Goal: Task Accomplishment & Management: Use online tool/utility

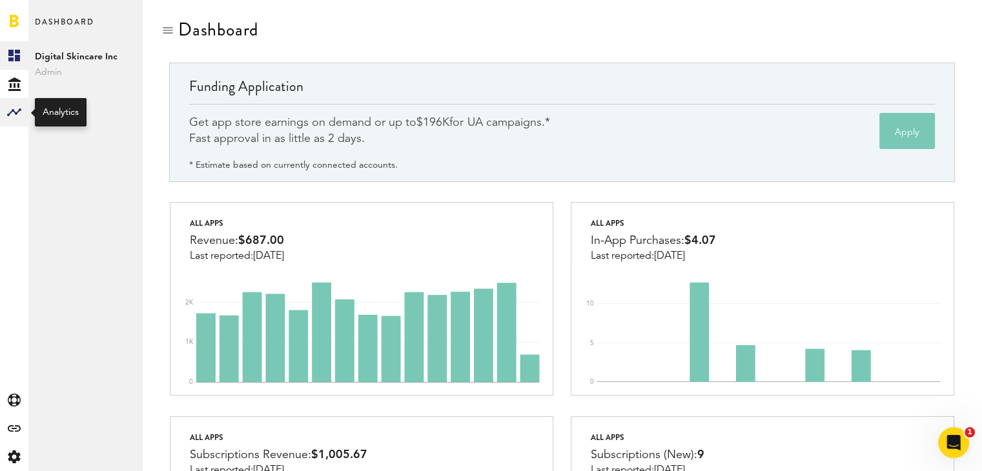
click at [12, 113] on rect at bounding box center [13, 112] width 15 height 15
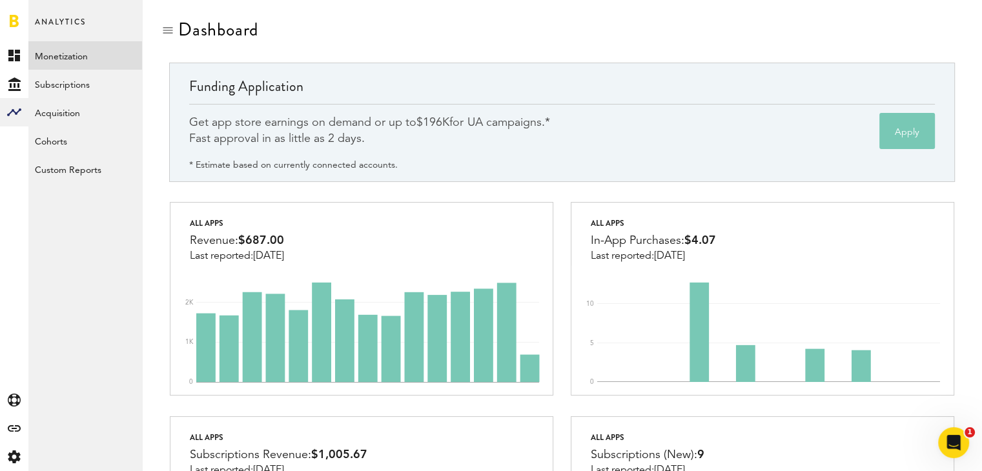
click at [71, 53] on link "Monetization" at bounding box center [85, 55] width 114 height 28
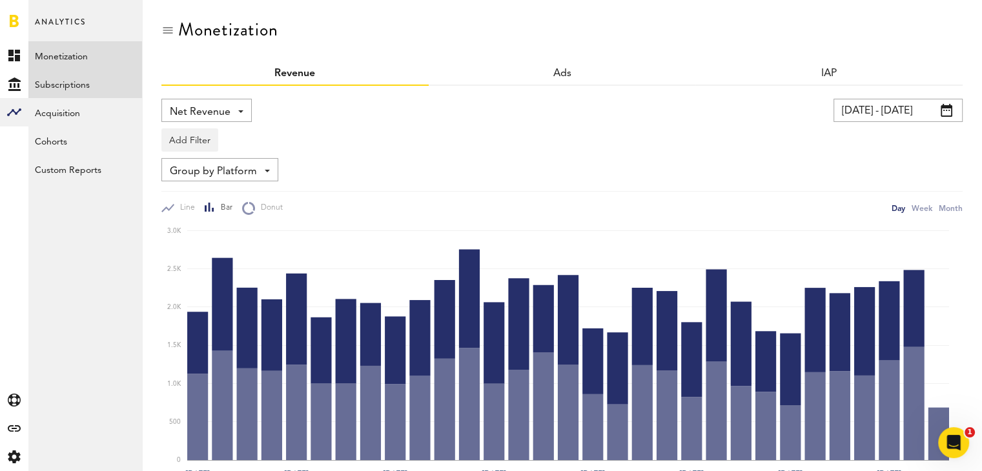
click at [59, 80] on link "Subscriptions" at bounding box center [85, 84] width 114 height 28
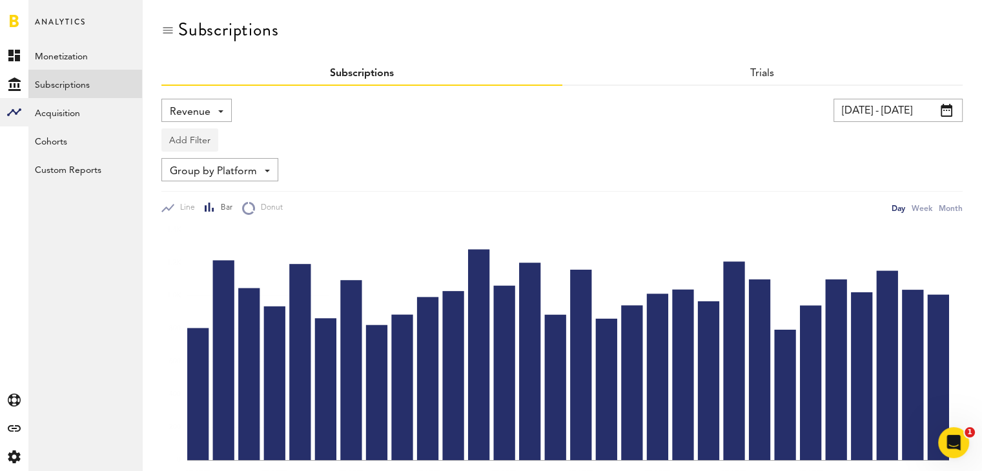
click at [192, 138] on button "Add Filter" at bounding box center [189, 139] width 57 height 23
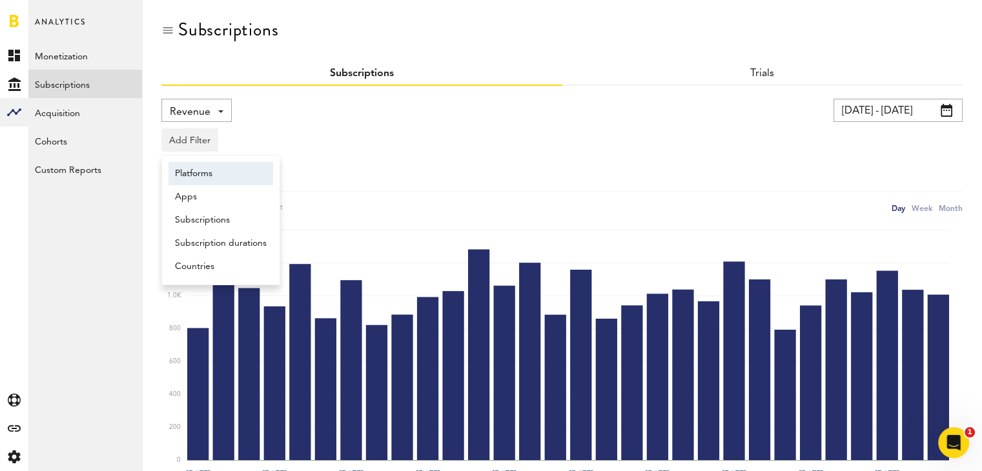
click at [199, 165] on li "Platforms" at bounding box center [220, 173] width 105 height 23
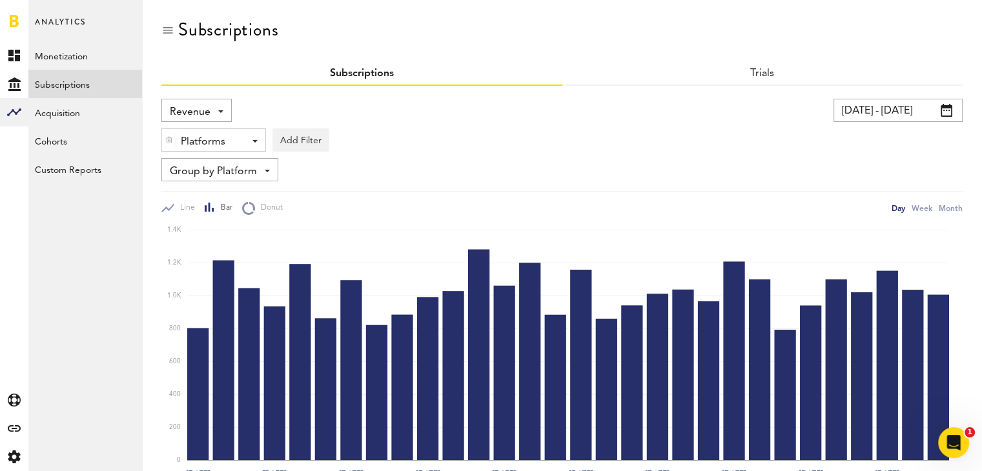
click at [209, 146] on div "Platforms" at bounding box center [209, 142] width 56 height 22
click at [216, 187] on span "Paypal" at bounding box center [223, 195] width 99 height 22
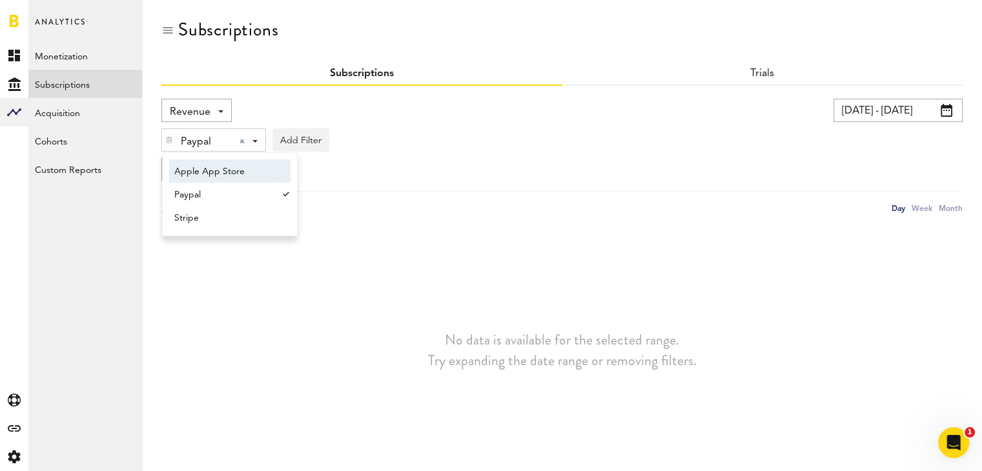
click at [377, 164] on div "Group by Platform Group by Platform Group by App Group by Subscription Group by…" at bounding box center [561, 169] width 801 height 23
click at [237, 176] on span "Group by Platform" at bounding box center [213, 172] width 87 height 22
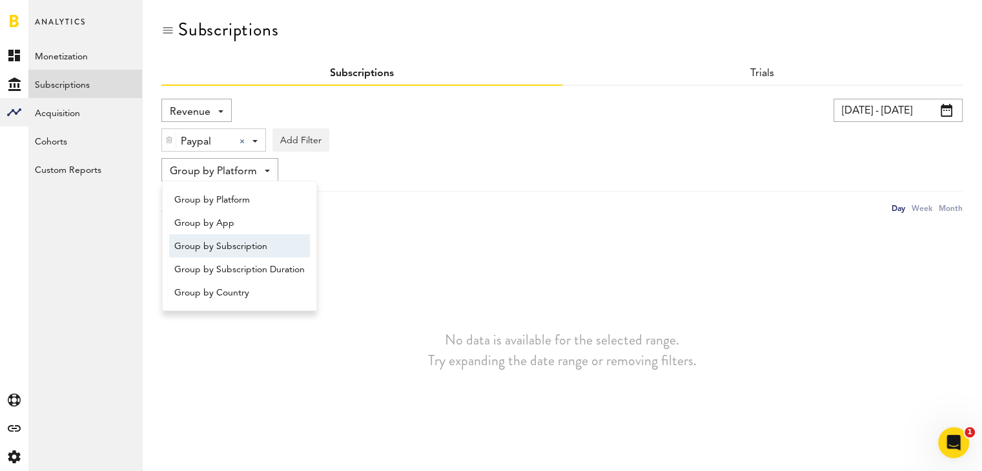
click at [232, 241] on span "Group by Subscription" at bounding box center [239, 247] width 130 height 22
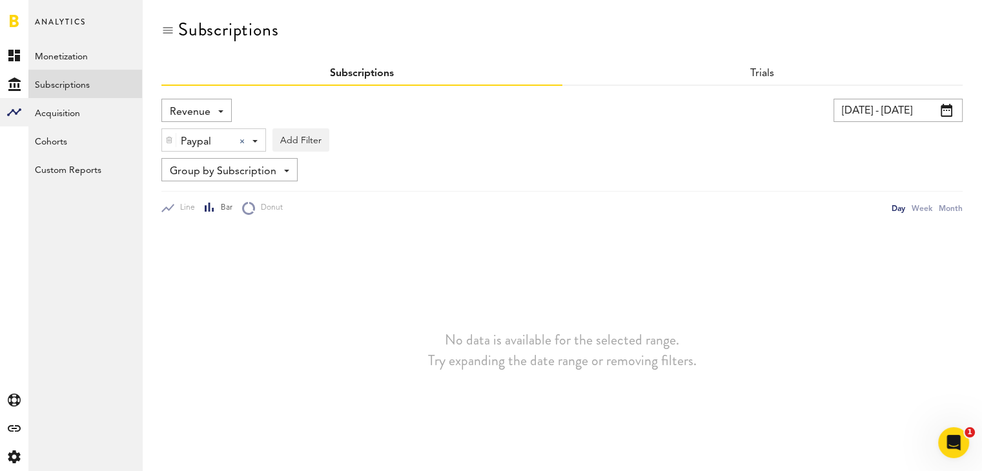
click at [899, 108] on input "[DATE] - [DATE]" at bounding box center [897, 110] width 129 height 23
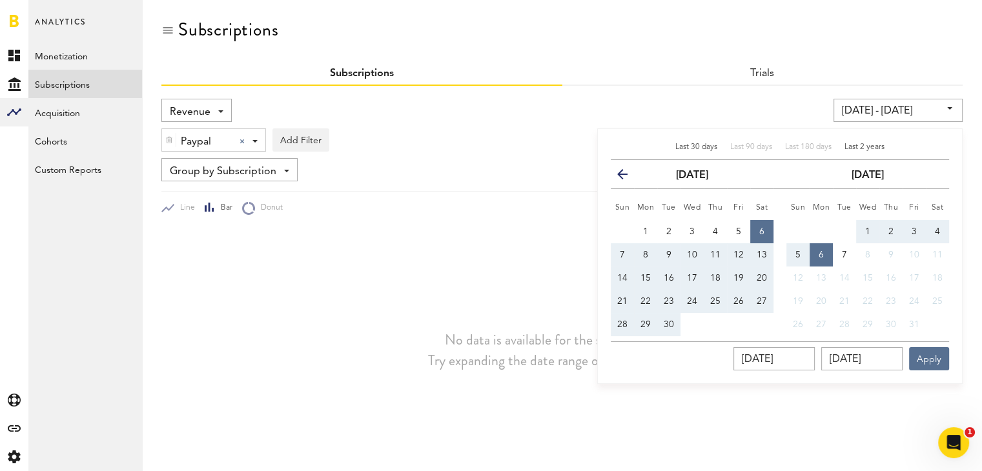
click at [866, 145] on span "Last 2 years" at bounding box center [864, 147] width 40 height 8
type input "[DATE] - [DATE]"
type input "[DATE]"
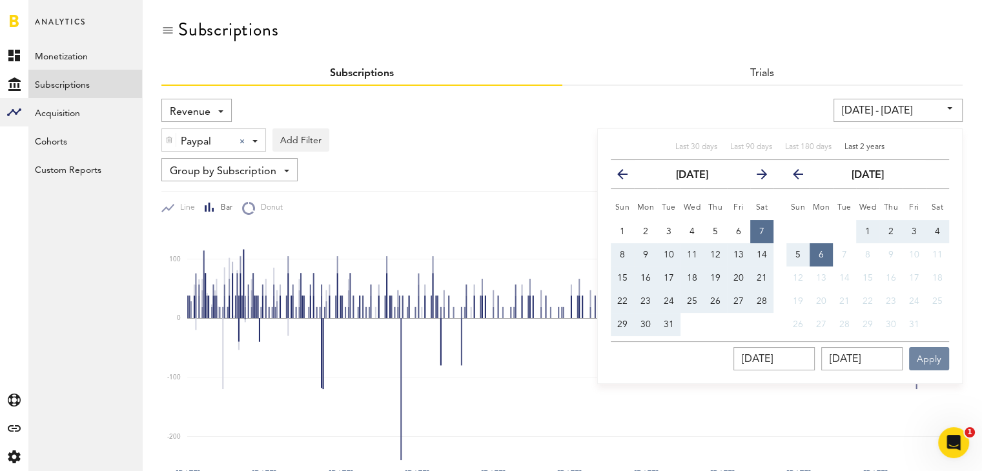
click at [934, 353] on button "Apply" at bounding box center [929, 358] width 40 height 23
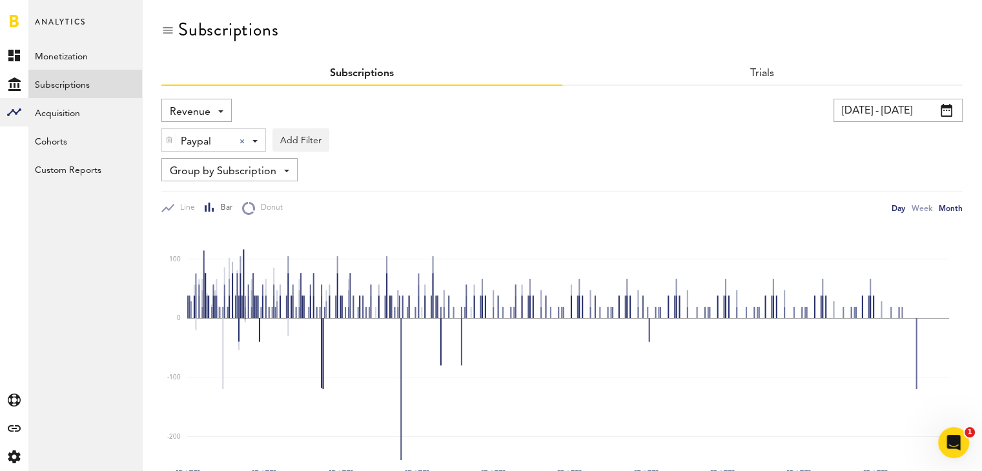
click at [948, 205] on div "Month" at bounding box center [951, 208] width 24 height 14
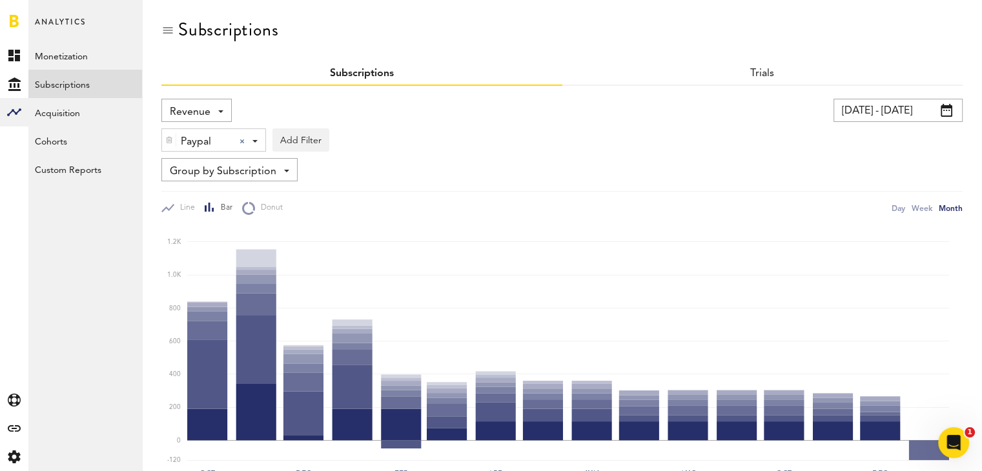
click at [886, 117] on input "[DATE] - [DATE]" at bounding box center [897, 110] width 129 height 23
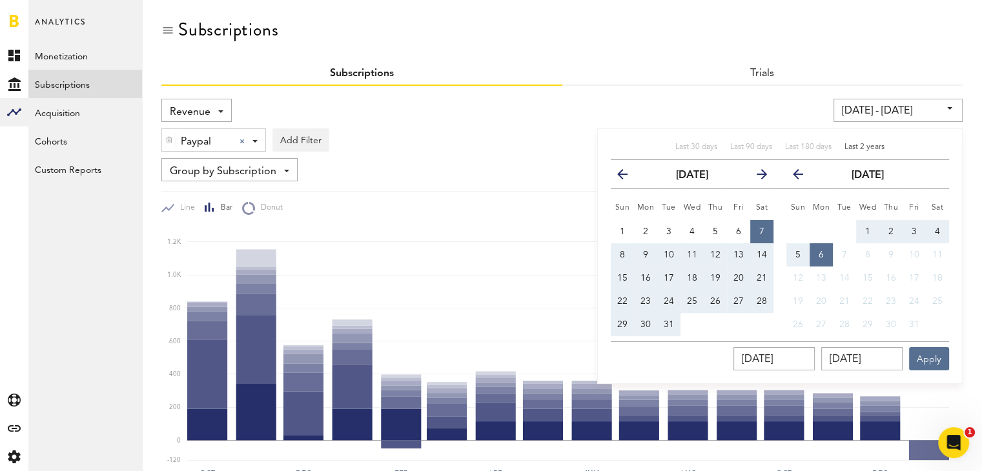
drag, startPoint x: 770, startPoint y: 170, endPoint x: 760, endPoint y: 174, distance: 10.7
click at [760, 174] on th "next" at bounding box center [761, 174] width 23 height 29
click at [757, 177] on icon "button" at bounding box center [757, 177] width 0 height 0
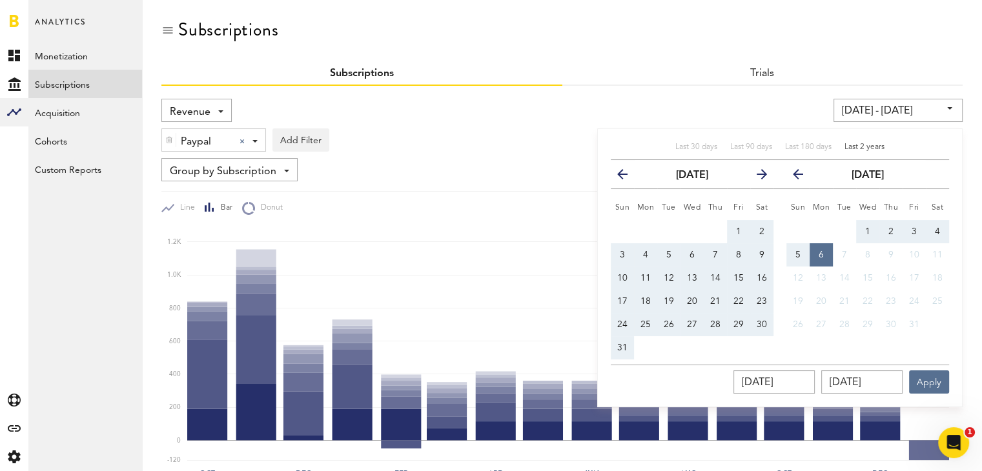
click at [757, 177] on icon "button" at bounding box center [757, 177] width 0 height 0
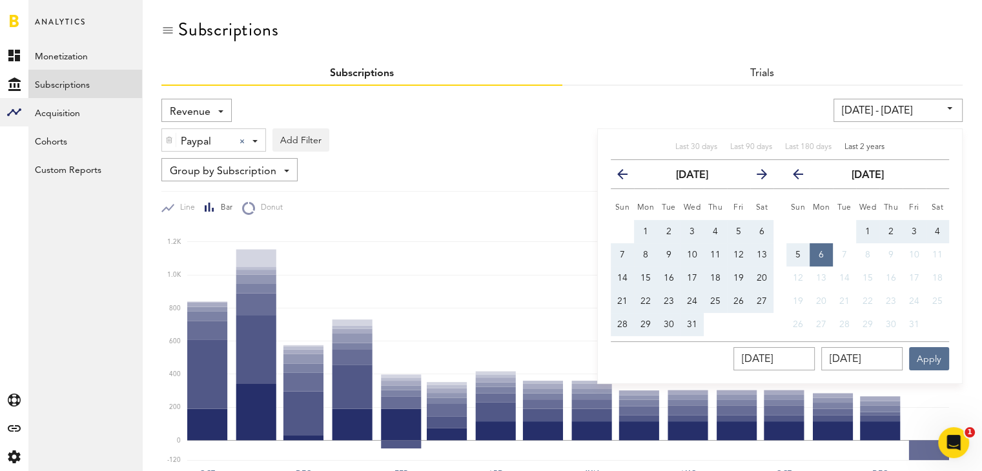
click at [648, 227] on span "1" at bounding box center [645, 231] width 5 height 9
type input "[DATE] - [DATE]"
type input "[DATE]"
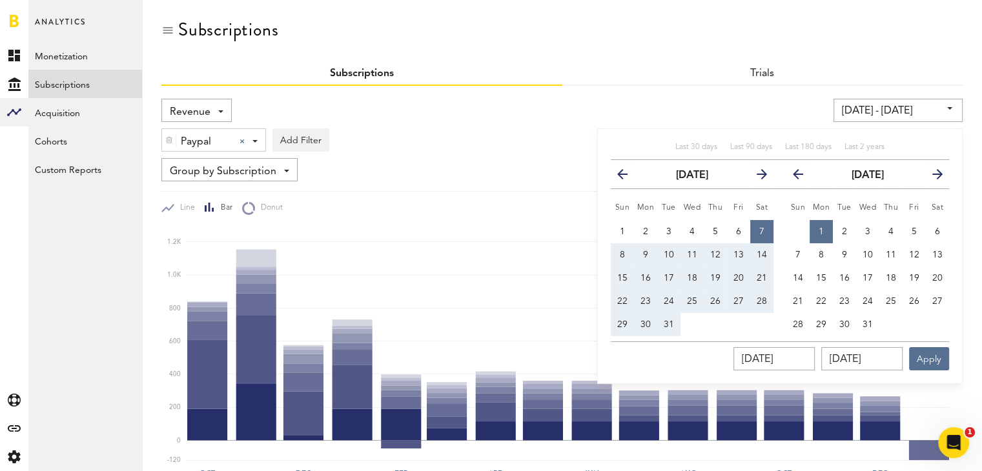
click at [820, 230] on span "1" at bounding box center [821, 231] width 5 height 9
type input "[DATE] - [DATE]"
type input "[DATE]"
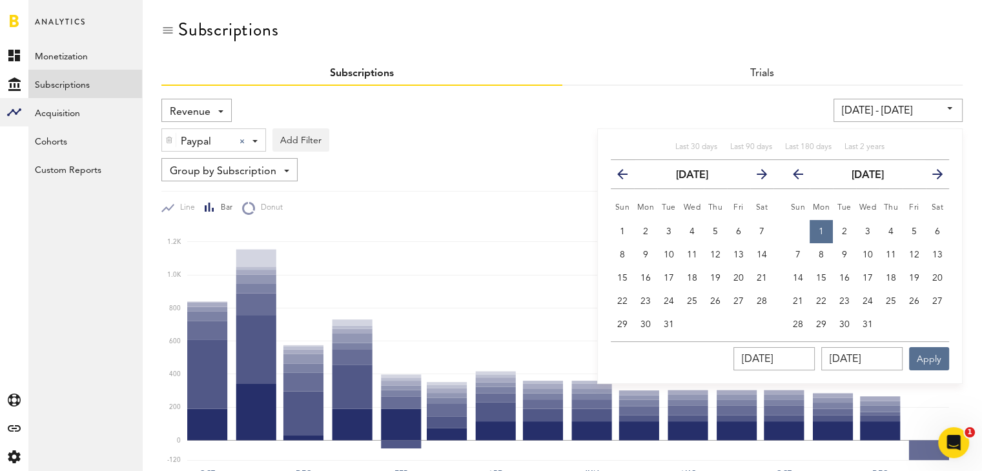
click at [932, 177] on icon "button" at bounding box center [932, 177] width 0 height 0
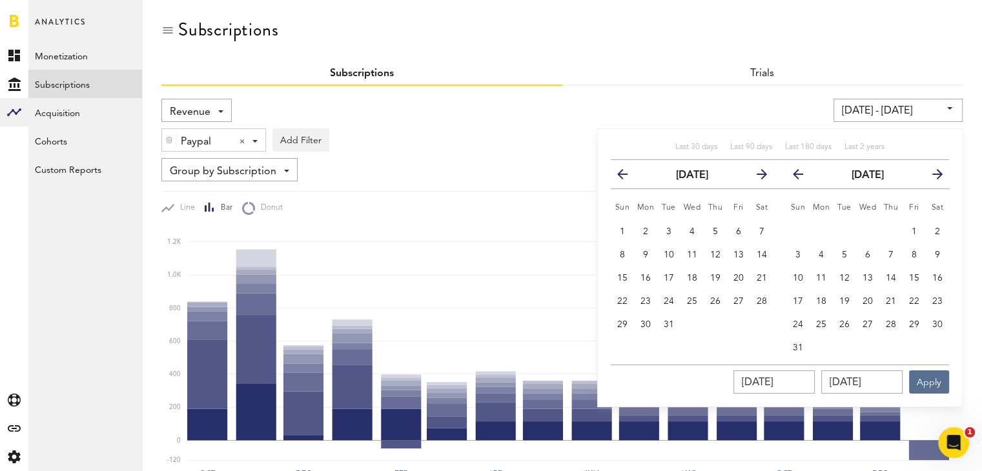
click at [932, 177] on icon "button" at bounding box center [932, 177] width 0 height 0
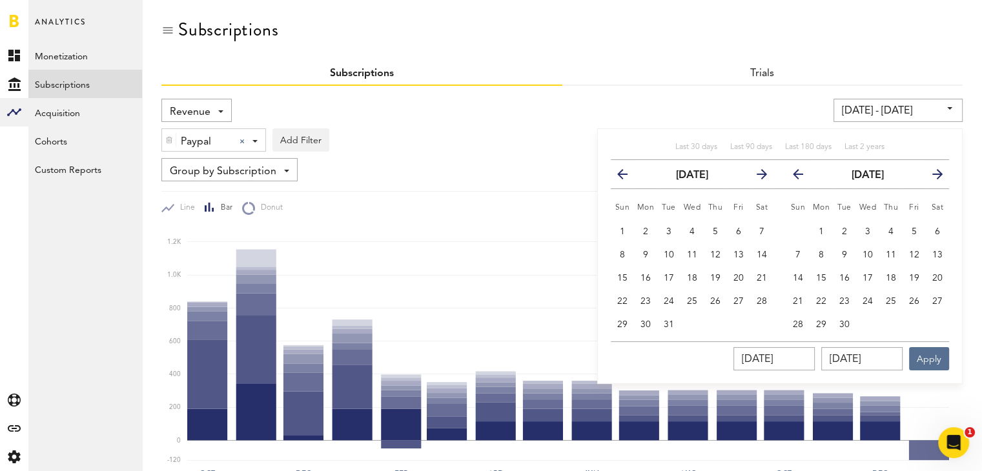
click at [932, 177] on icon "button" at bounding box center [932, 177] width 0 height 0
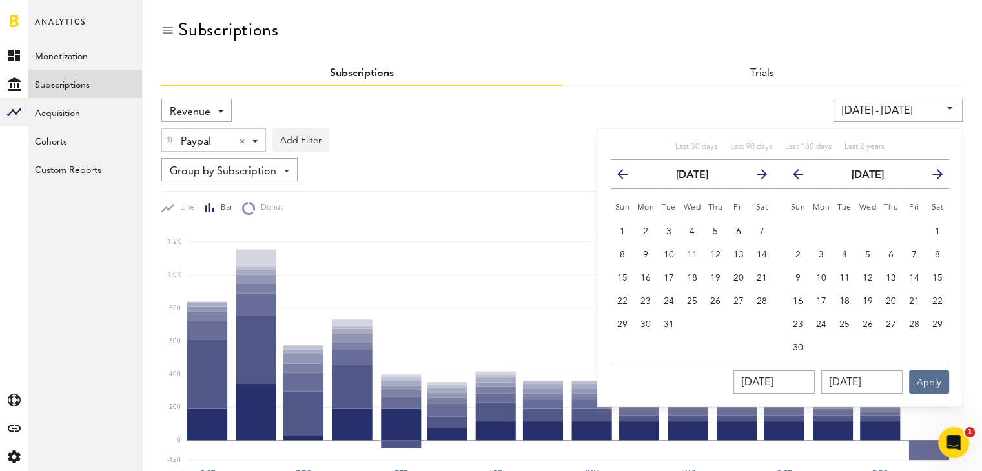
click at [932, 177] on icon "button" at bounding box center [932, 177] width 0 height 0
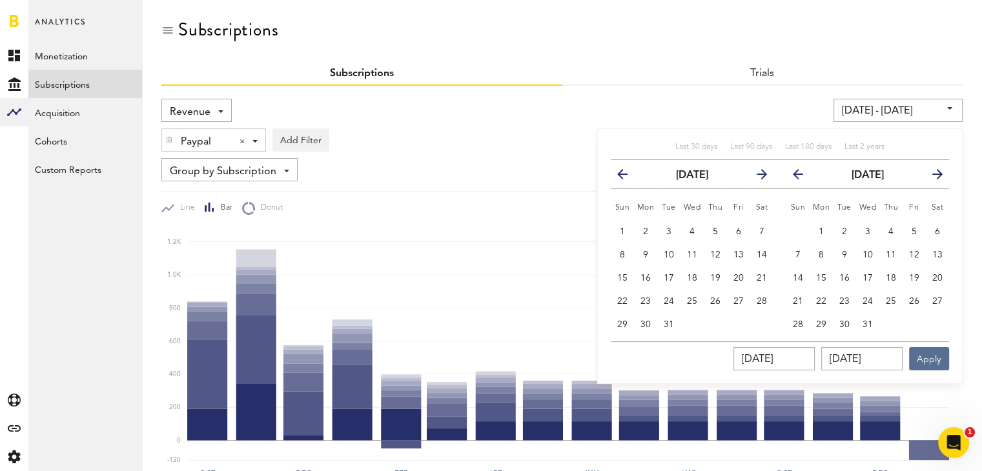
click at [932, 177] on icon "button" at bounding box center [932, 177] width 0 height 0
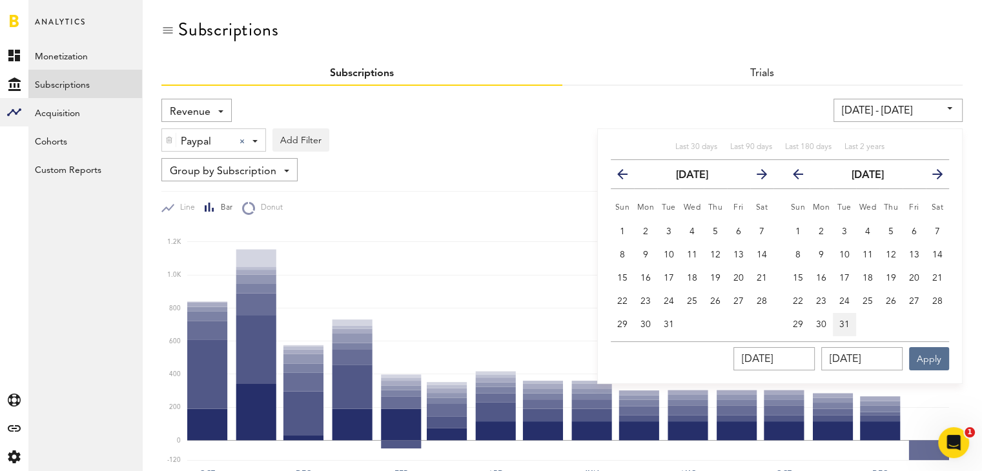
click at [852, 320] on button "31" at bounding box center [844, 324] width 23 height 23
type input "[DATE] - [DATE]"
type input "[DATE]"
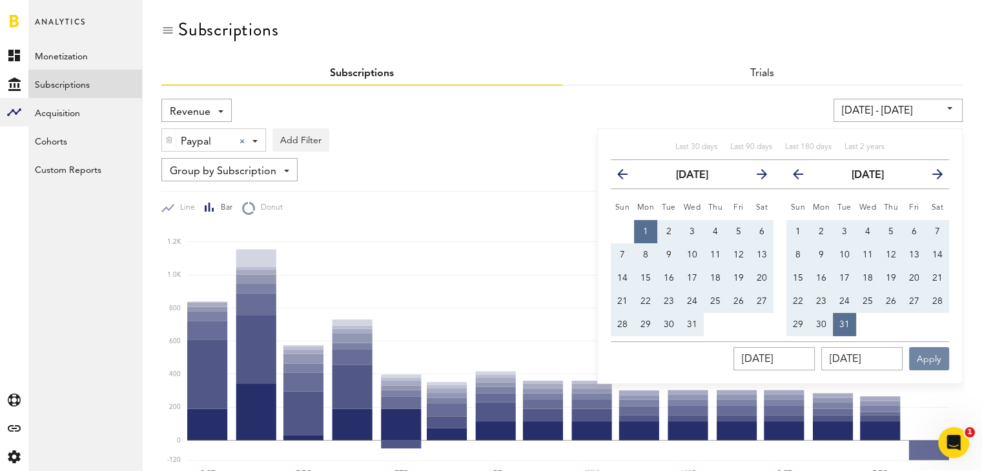
click at [932, 356] on button "Apply" at bounding box center [929, 358] width 40 height 23
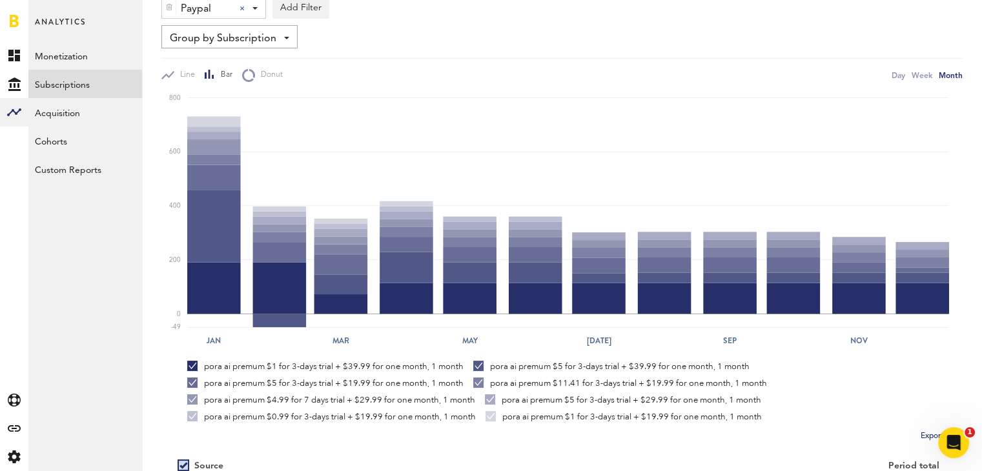
scroll to position [134, 0]
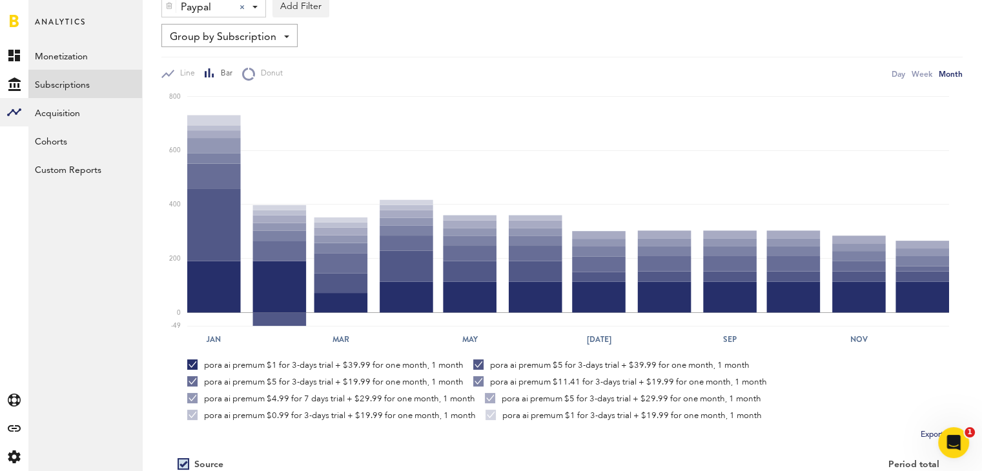
click at [230, 39] on span "Group by Subscription" at bounding box center [223, 37] width 107 height 22
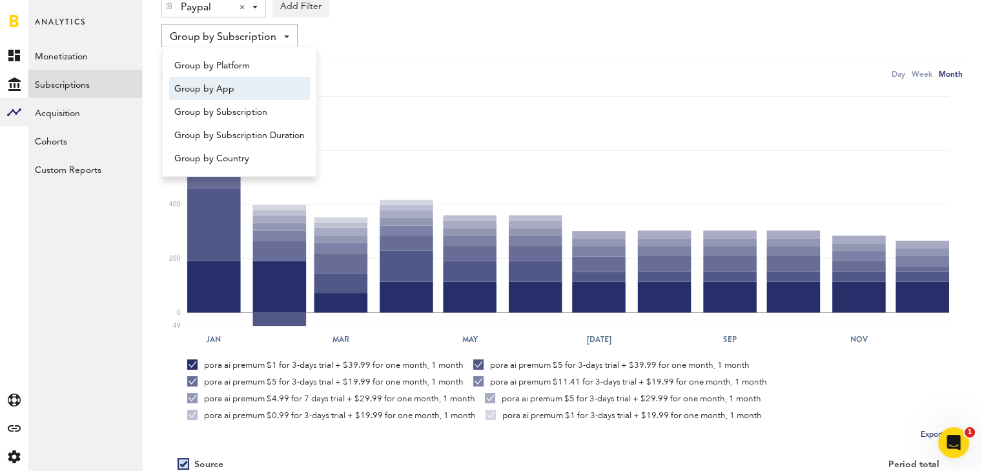
click at [218, 88] on span "Group by App" at bounding box center [239, 89] width 130 height 22
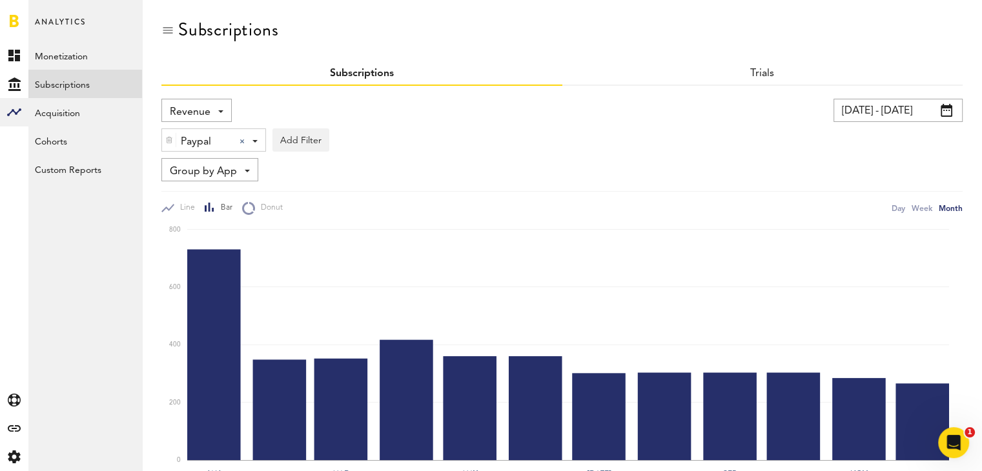
click at [910, 116] on input "[DATE] - [DATE]" at bounding box center [897, 110] width 129 height 23
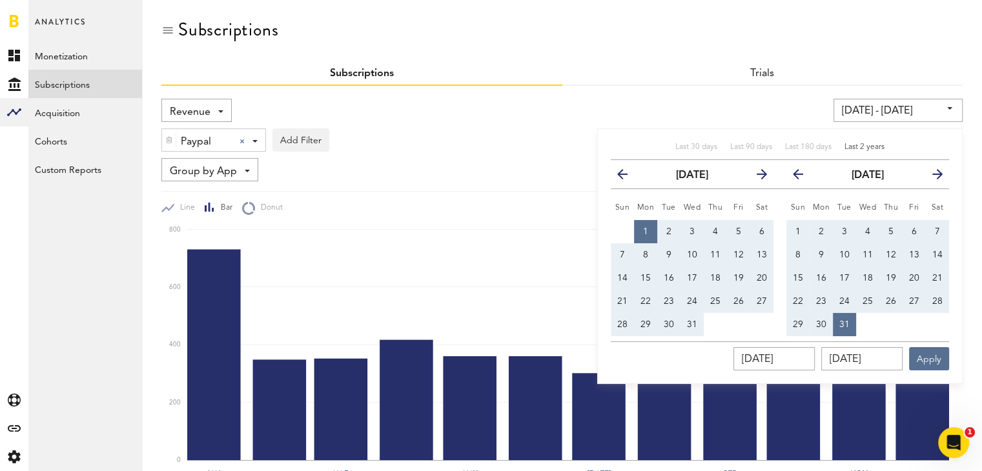
click at [868, 143] on span "Last 2 years" at bounding box center [864, 147] width 40 height 8
type input "[DATE] - [DATE]"
type input "[DATE]"
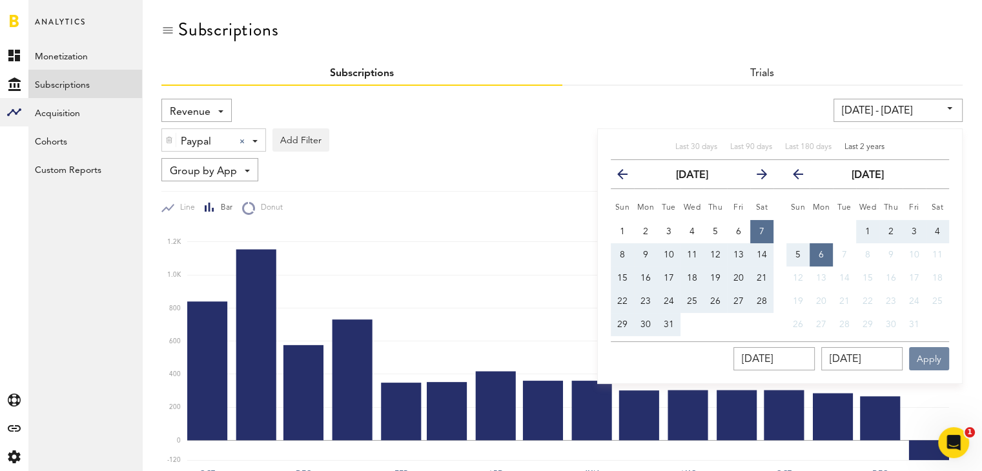
click at [933, 358] on button "Apply" at bounding box center [929, 358] width 40 height 23
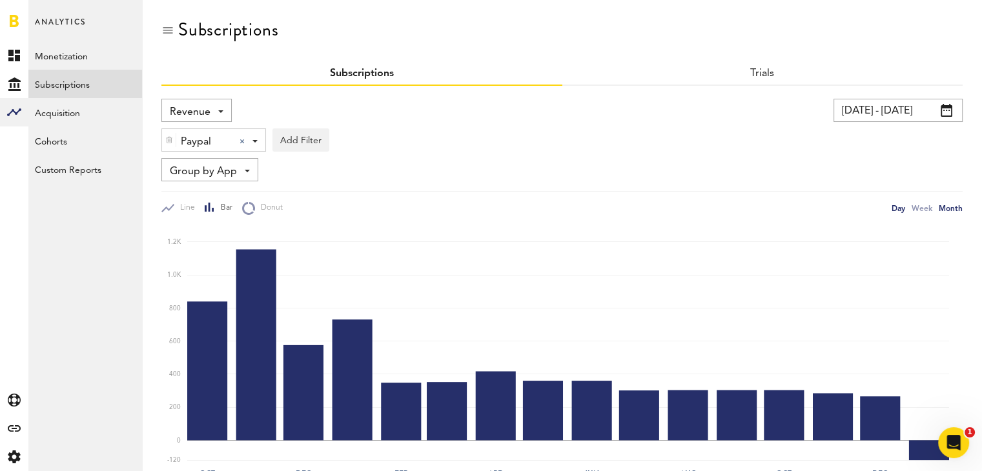
click at [901, 209] on div "Day" at bounding box center [899, 208] width 14 height 14
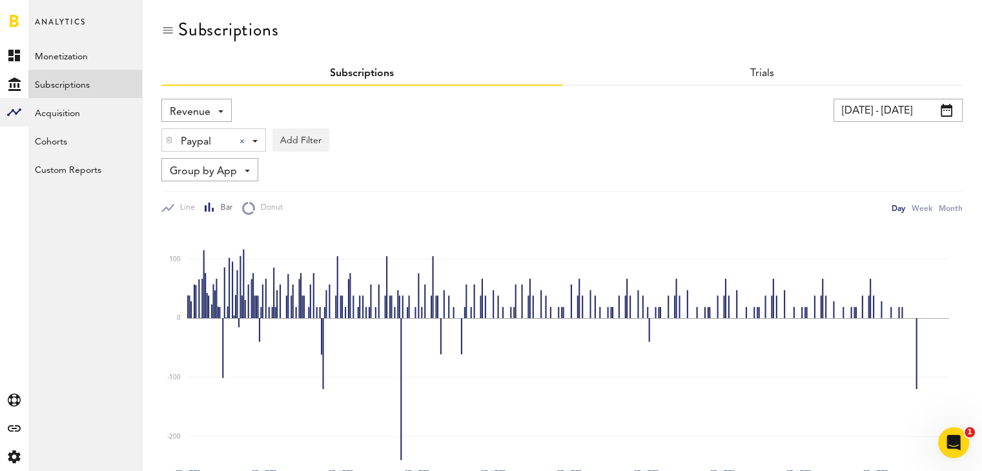
click at [875, 112] on input "[DATE] - [DATE]" at bounding box center [897, 110] width 129 height 23
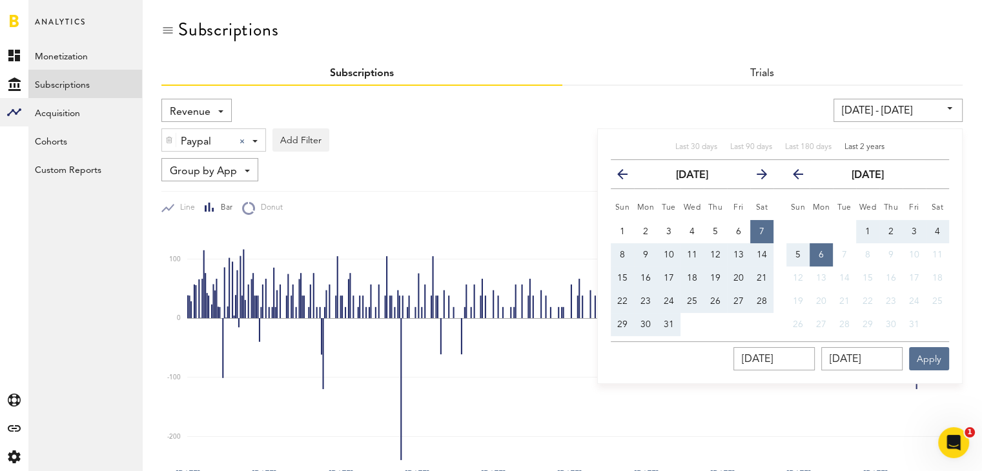
click at [788, 175] on button "previous" at bounding box center [797, 174] width 36 height 18
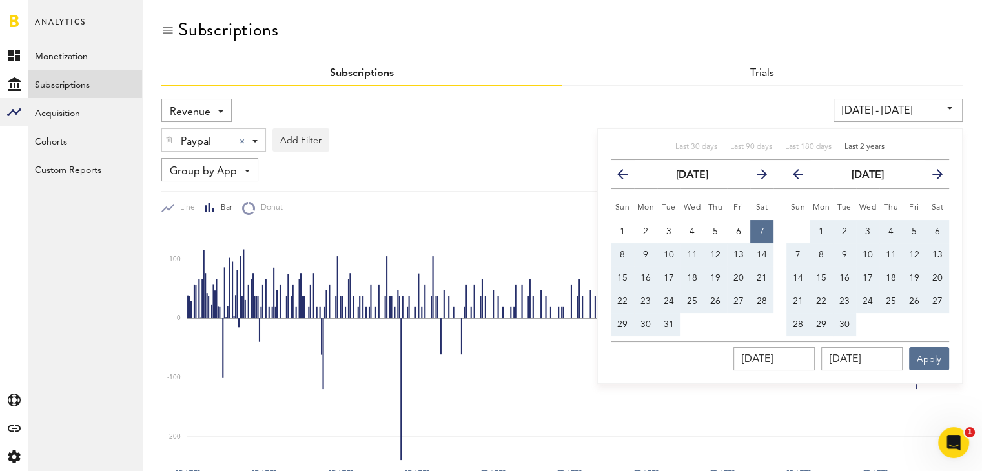
click at [788, 175] on button "previous" at bounding box center [797, 174] width 36 height 18
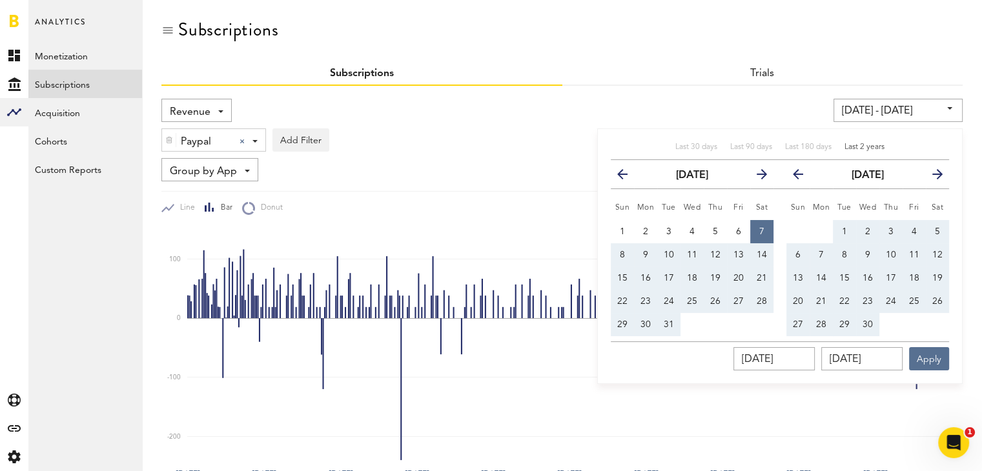
click at [788, 175] on button "previous" at bounding box center [797, 174] width 36 height 18
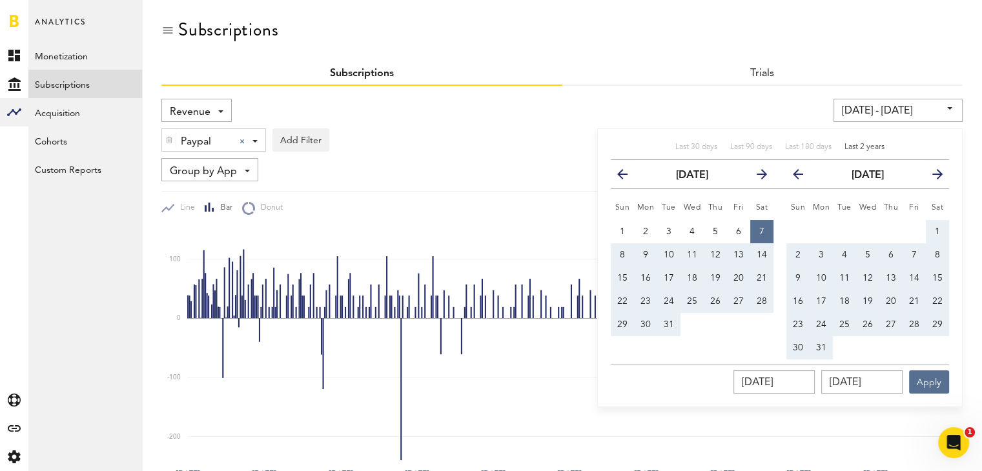
click at [788, 175] on button "previous" at bounding box center [797, 174] width 36 height 18
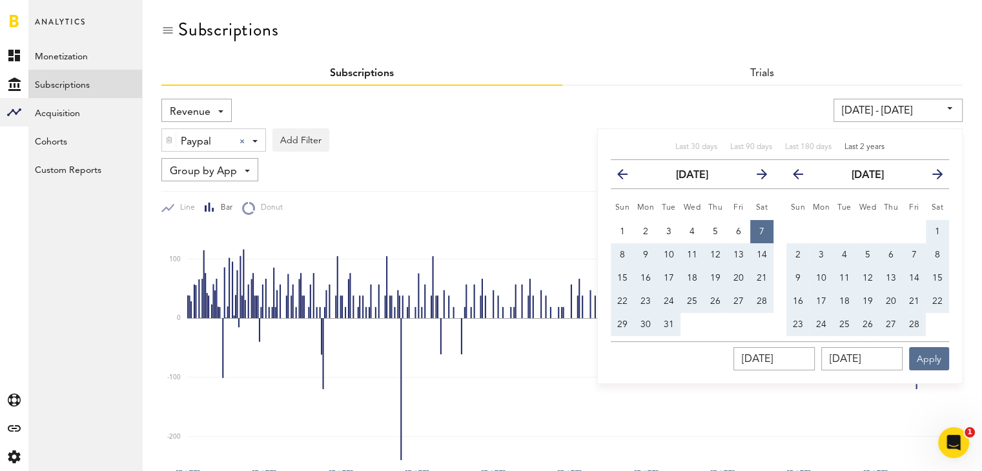
click at [788, 175] on button "previous" at bounding box center [797, 174] width 36 height 18
click at [865, 228] on span "1" at bounding box center [867, 231] width 5 height 9
type input "[DATE] - [DATE]"
type input "[DATE]"
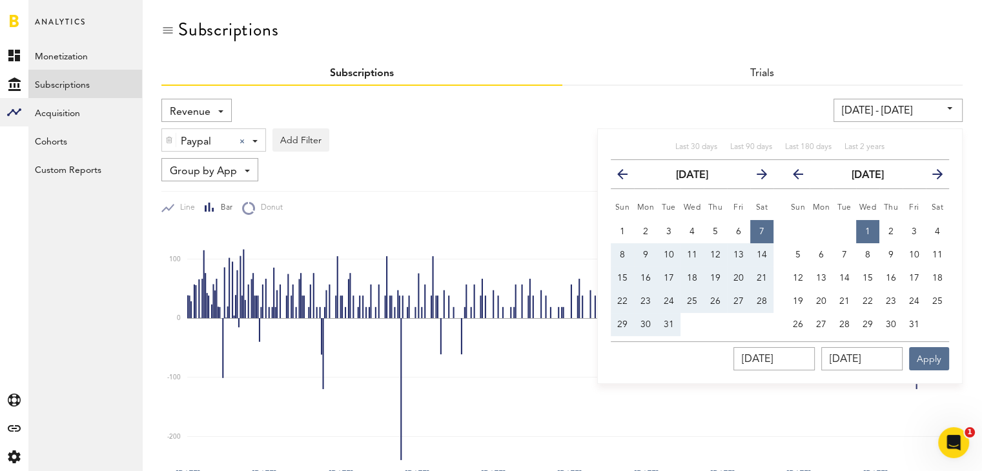
click at [865, 228] on span "1" at bounding box center [867, 231] width 5 height 9
click at [909, 323] on span "31" at bounding box center [914, 324] width 10 height 9
type input "[DATE] - [DATE]"
type input "[DATE]"
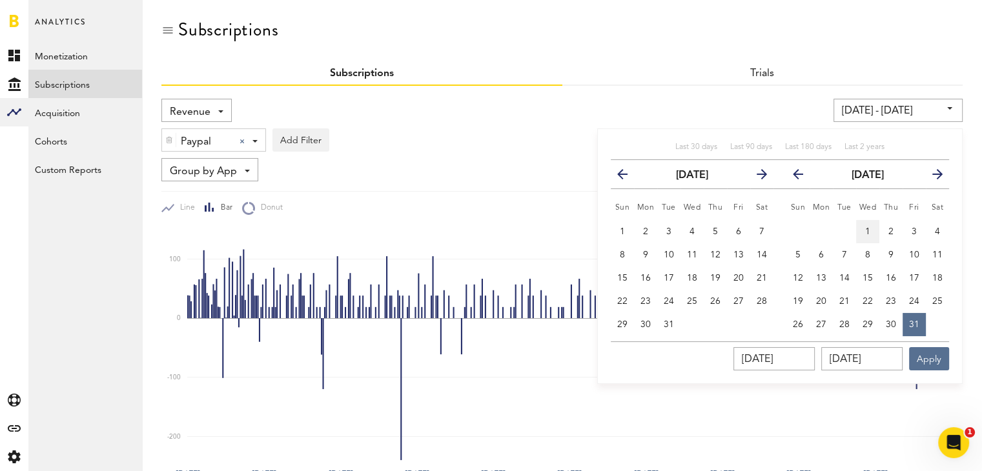
click at [864, 232] on button "1" at bounding box center [867, 231] width 23 height 23
type input "[DATE] - [DATE]"
type input "[DATE]"
click at [908, 330] on button "31" at bounding box center [914, 324] width 23 height 23
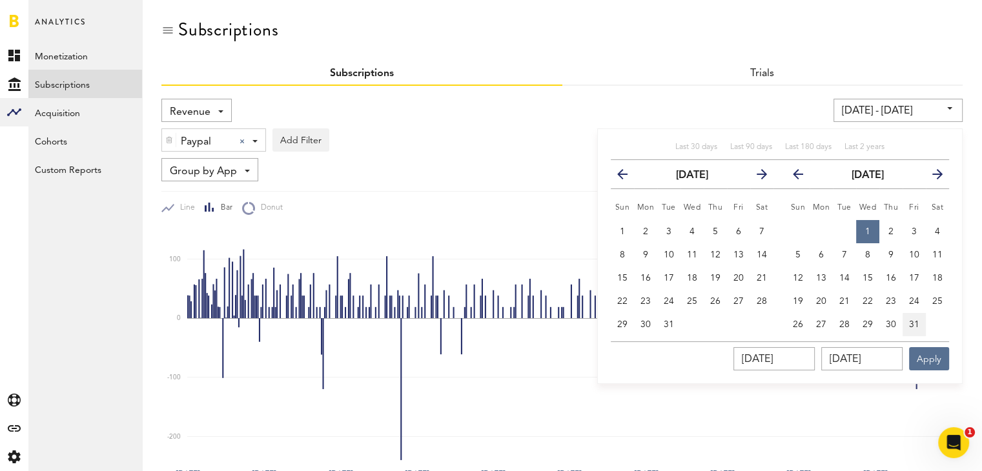
type input "[DATE] - [DATE]"
type input "[DATE]"
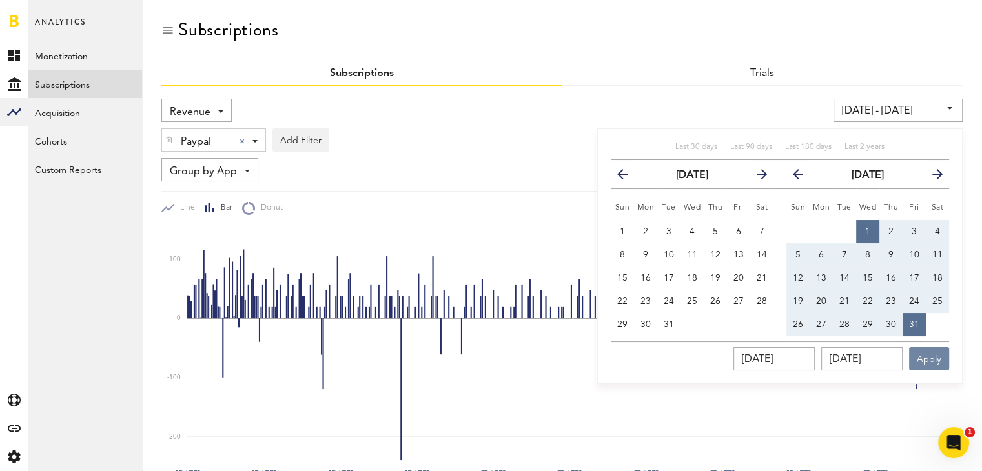
click at [922, 362] on button "Apply" at bounding box center [929, 358] width 40 height 23
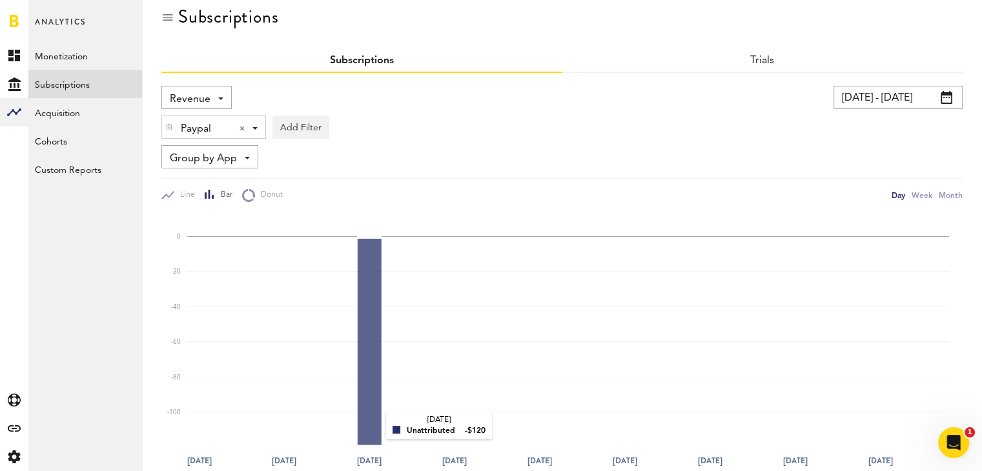
scroll to position [12, 0]
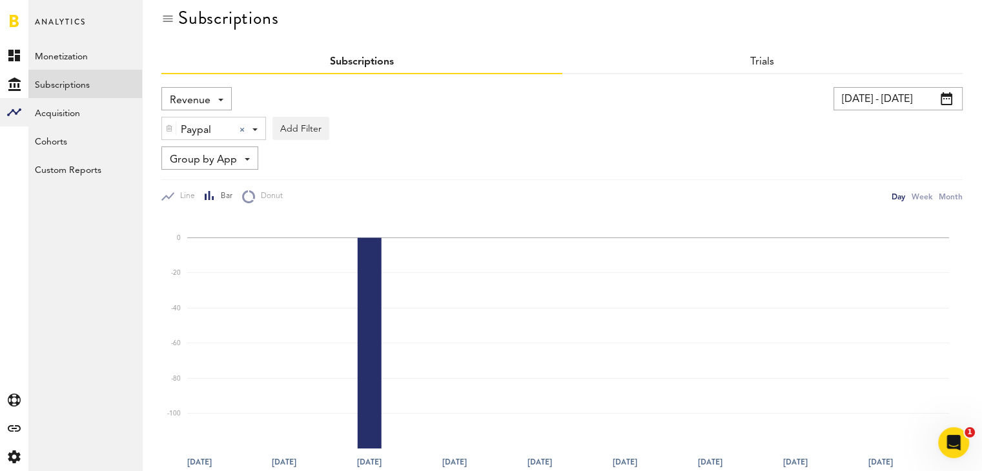
click at [183, 159] on span "Group by App" at bounding box center [203, 160] width 67 height 22
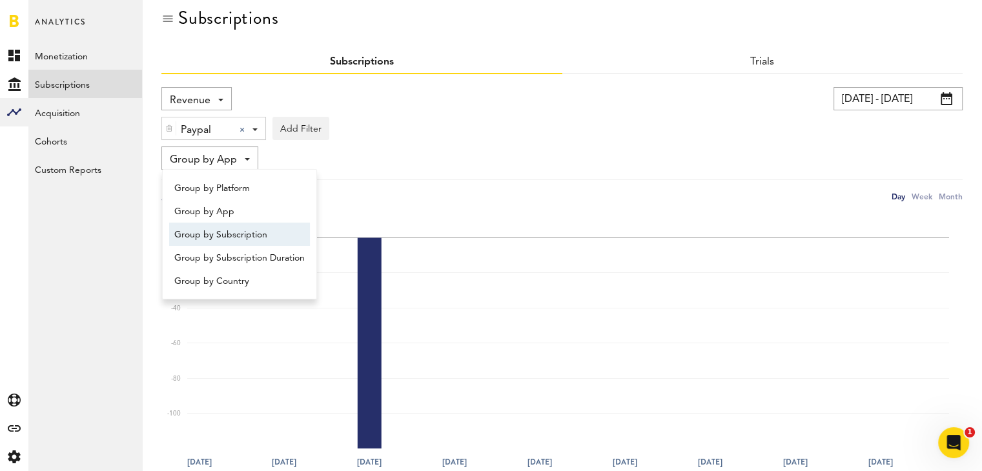
click at [200, 236] on span "Group by Subscription" at bounding box center [239, 235] width 130 height 22
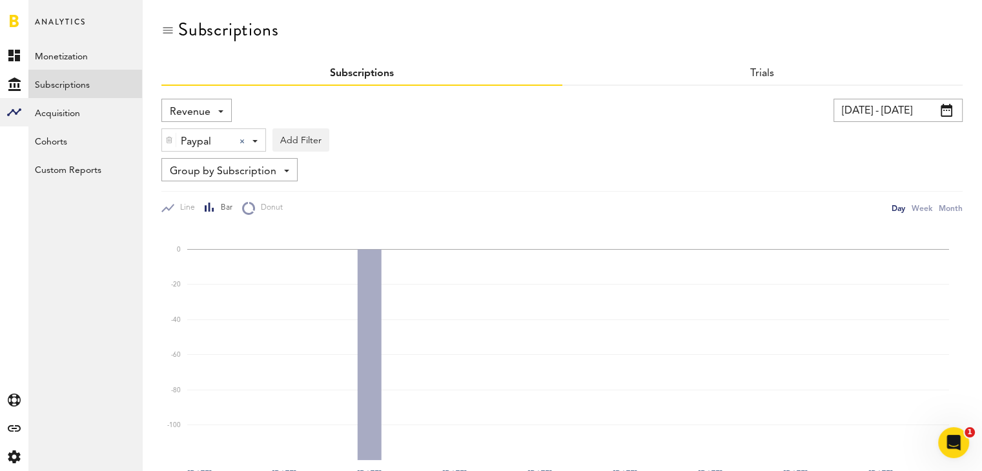
click at [232, 175] on span "Group by Subscription" at bounding box center [223, 172] width 107 height 22
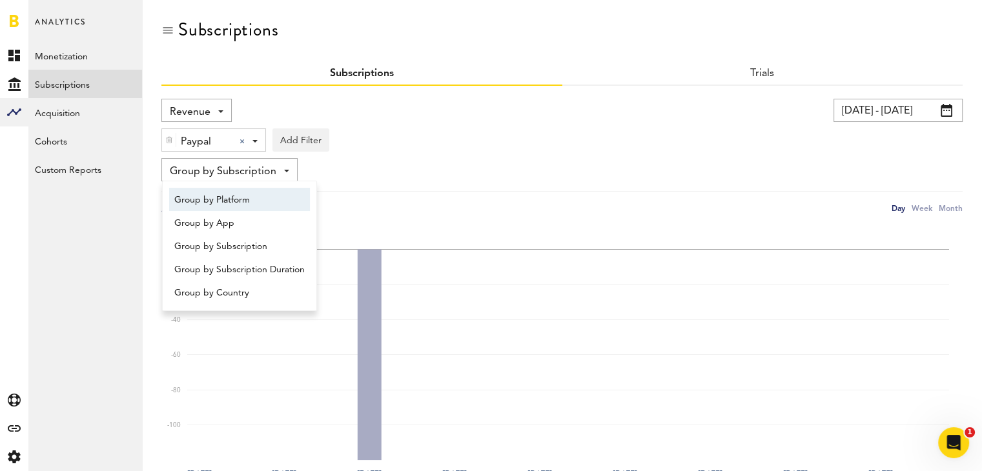
click at [217, 197] on span "Group by Platform" at bounding box center [239, 200] width 130 height 22
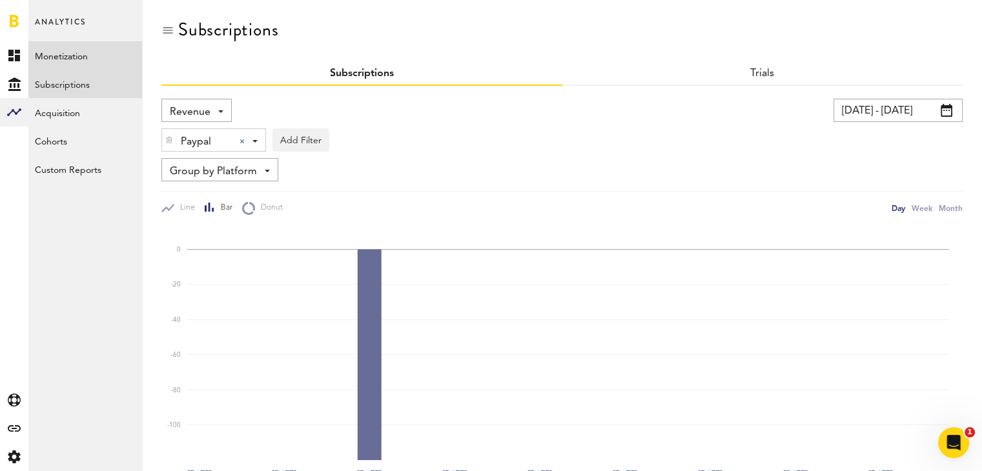
click at [77, 55] on link "Monetization" at bounding box center [85, 55] width 114 height 28
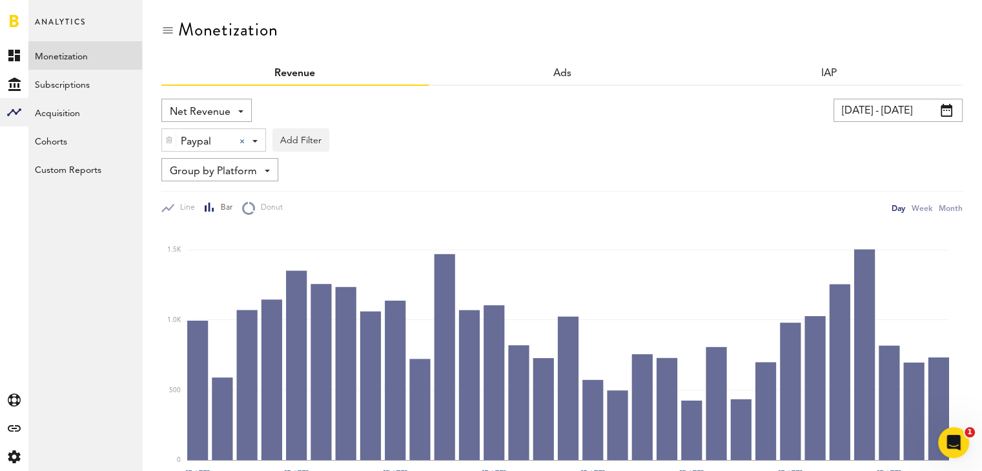
click at [917, 110] on input "[DATE] - [DATE]" at bounding box center [897, 110] width 129 height 23
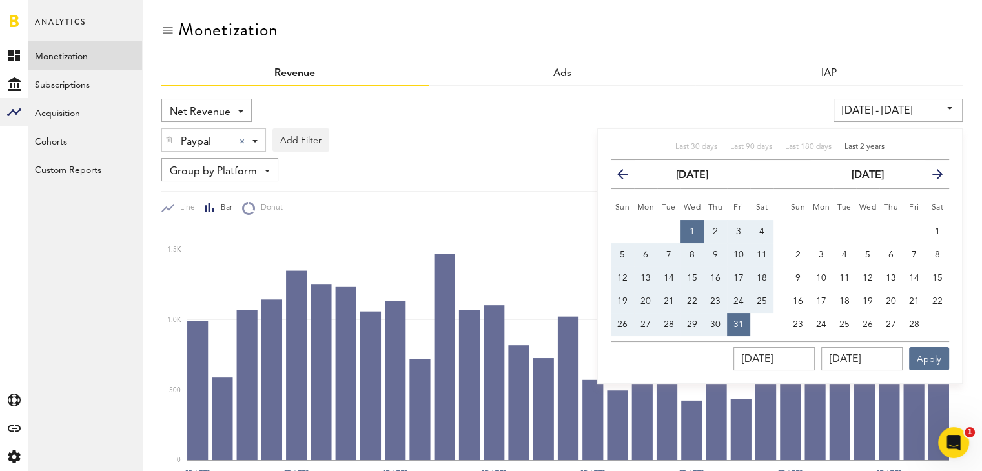
click at [872, 145] on span "Last 2 years" at bounding box center [864, 147] width 40 height 8
type input "[DATE] - [DATE]"
type input "[DATE]"
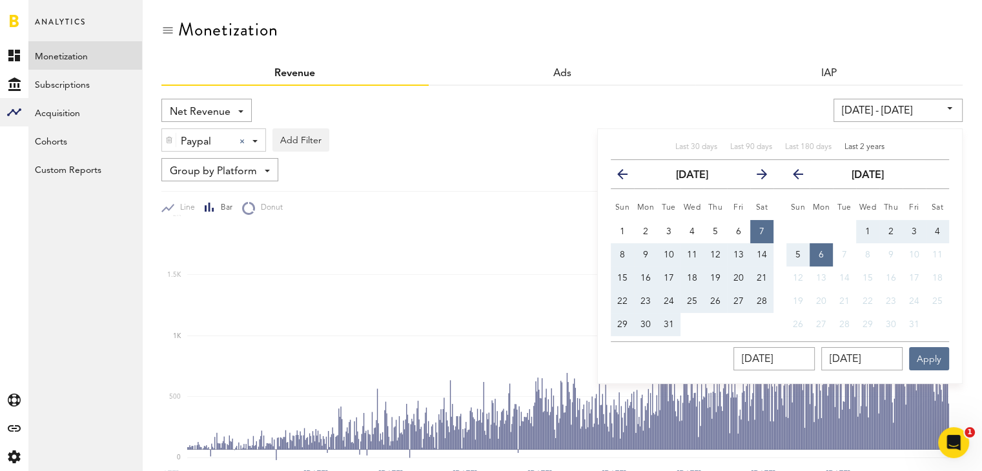
click at [780, 112] on div "[DATE] - [DATE] Last 30 days Last 90 days Last 180 days Last 2 years previous […" at bounding box center [753, 110] width 420 height 23
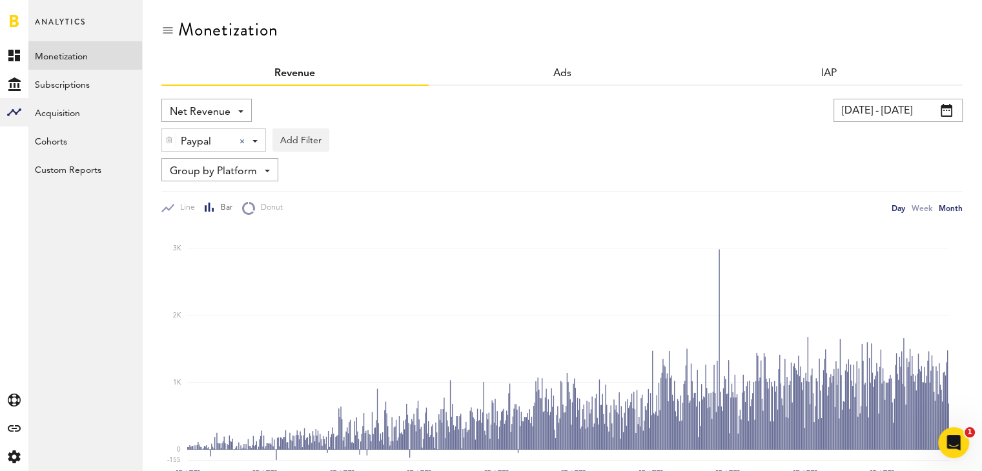
click at [954, 205] on div "Month" at bounding box center [951, 208] width 24 height 14
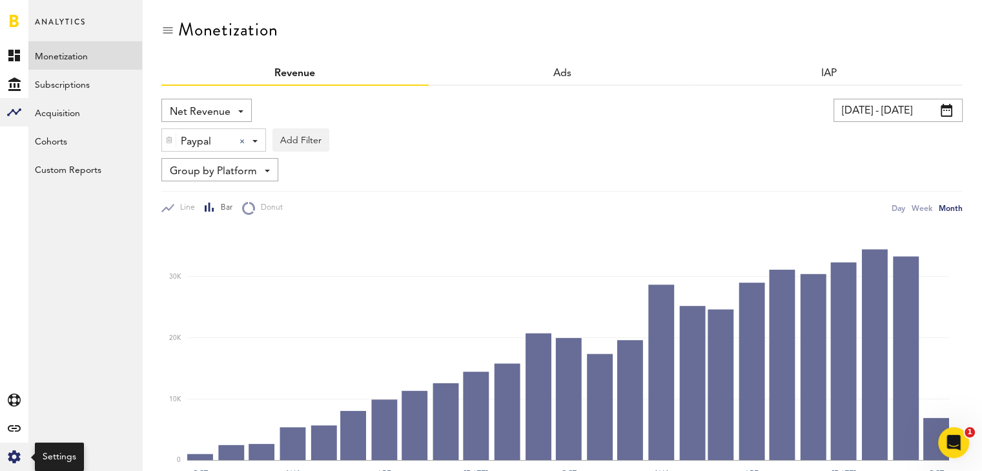
click at [12, 453] on icon "Created with Sketch." at bounding box center [14, 457] width 13 height 13
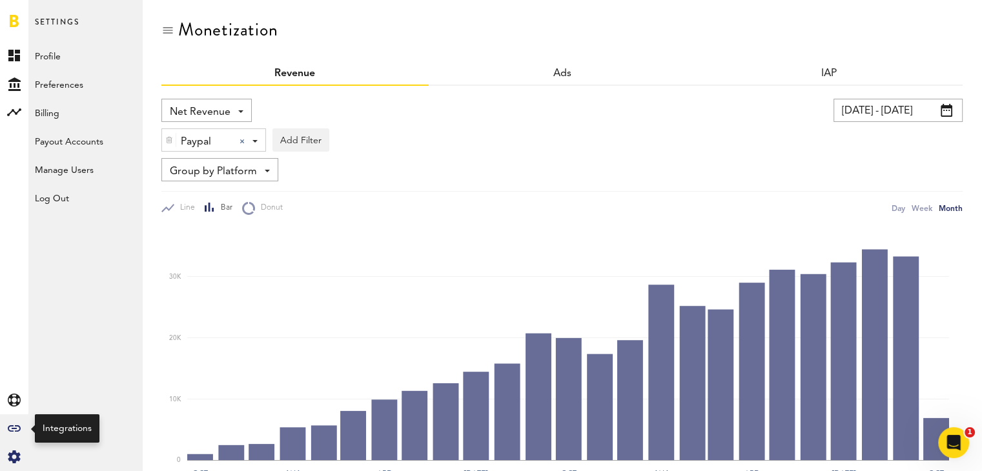
click at [6, 424] on div "Created with Sketch." at bounding box center [14, 428] width 28 height 28
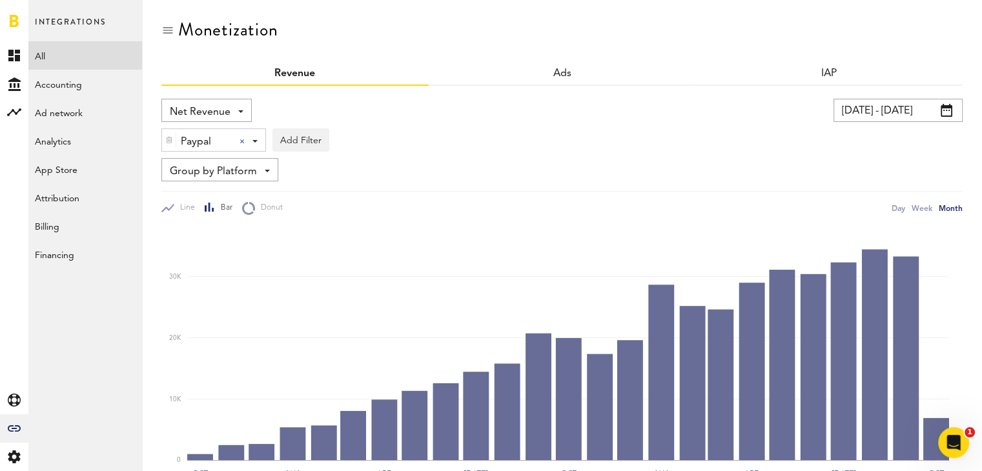
click at [48, 48] on link "All" at bounding box center [85, 55] width 114 height 28
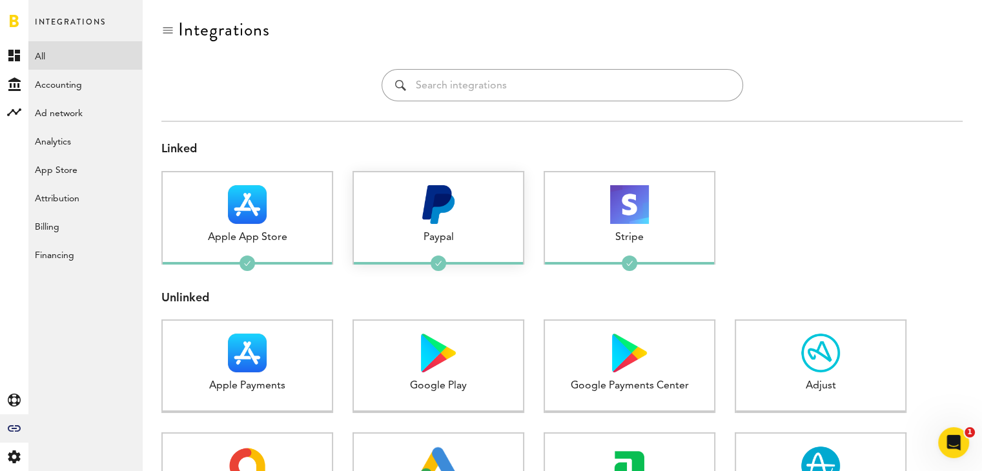
click at [451, 191] on div at bounding box center [438, 204] width 169 height 39
click at [465, 232] on div "Paypal" at bounding box center [438, 237] width 169 height 15
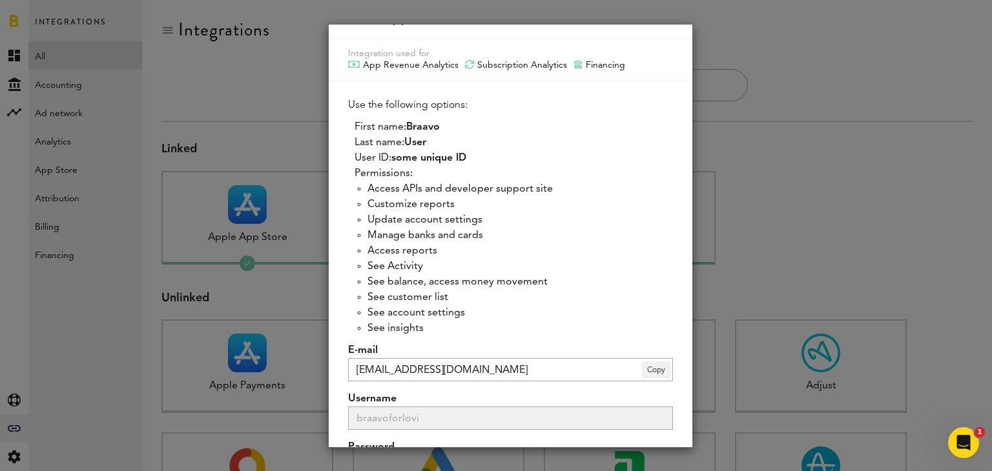
scroll to position [63, 0]
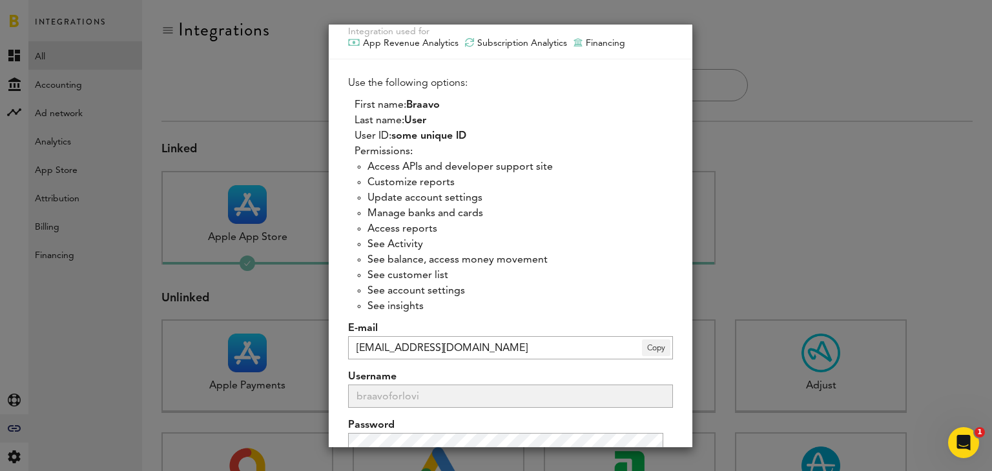
click at [438, 308] on li "See insights" at bounding box center [519, 306] width 305 height 15
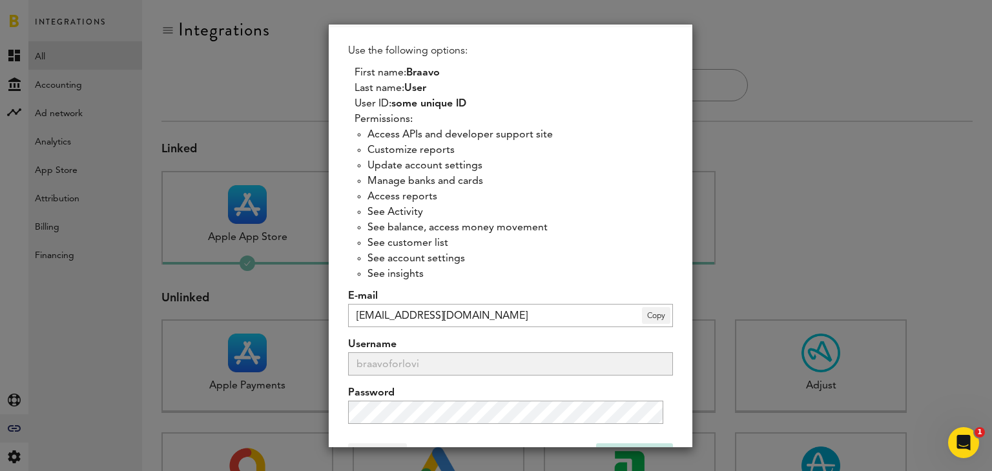
scroll to position [0, 0]
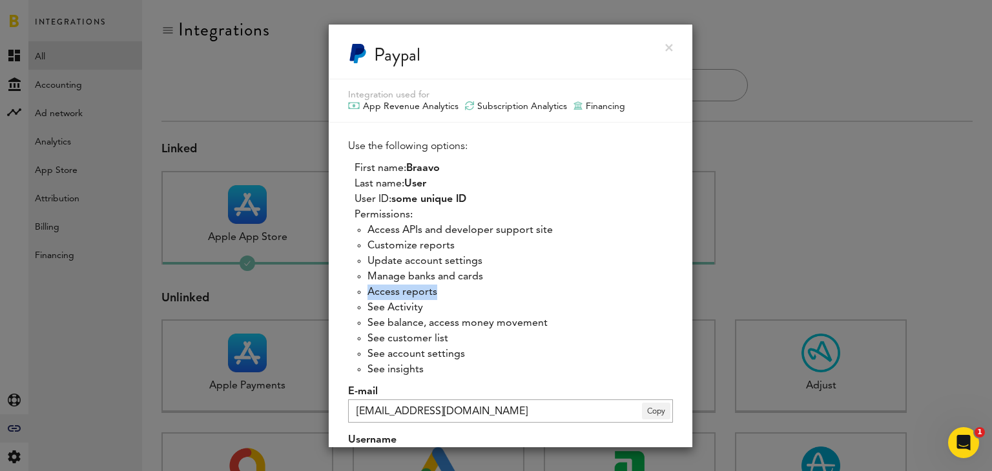
drag, startPoint x: 436, startPoint y: 289, endPoint x: 365, endPoint y: 285, distance: 71.2
click at [365, 285] on ul "Access APIs and developer support site Customize reports Update account setting…" at bounding box center [513, 300] width 318 height 155
drag, startPoint x: 369, startPoint y: 308, endPoint x: 438, endPoint y: 307, distance: 68.4
click at [438, 307] on li "See Activity" at bounding box center [519, 307] width 305 height 15
click at [469, 305] on li "See Activity" at bounding box center [519, 307] width 305 height 15
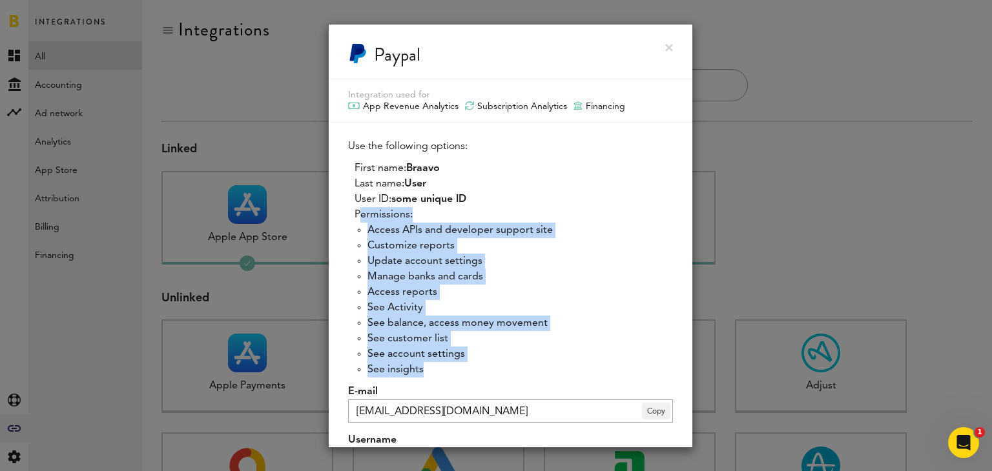
drag, startPoint x: 429, startPoint y: 376, endPoint x: 349, endPoint y: 217, distance: 178.4
click at [349, 217] on ul "First name: Braavo Last name: User User ID: some unique ID Permissions: Access …" at bounding box center [510, 269] width 325 height 217
copy li "Permissions: Access APIs and developer support site Customize reports Update ac…"
